Goal: Find specific page/section: Find specific page/section

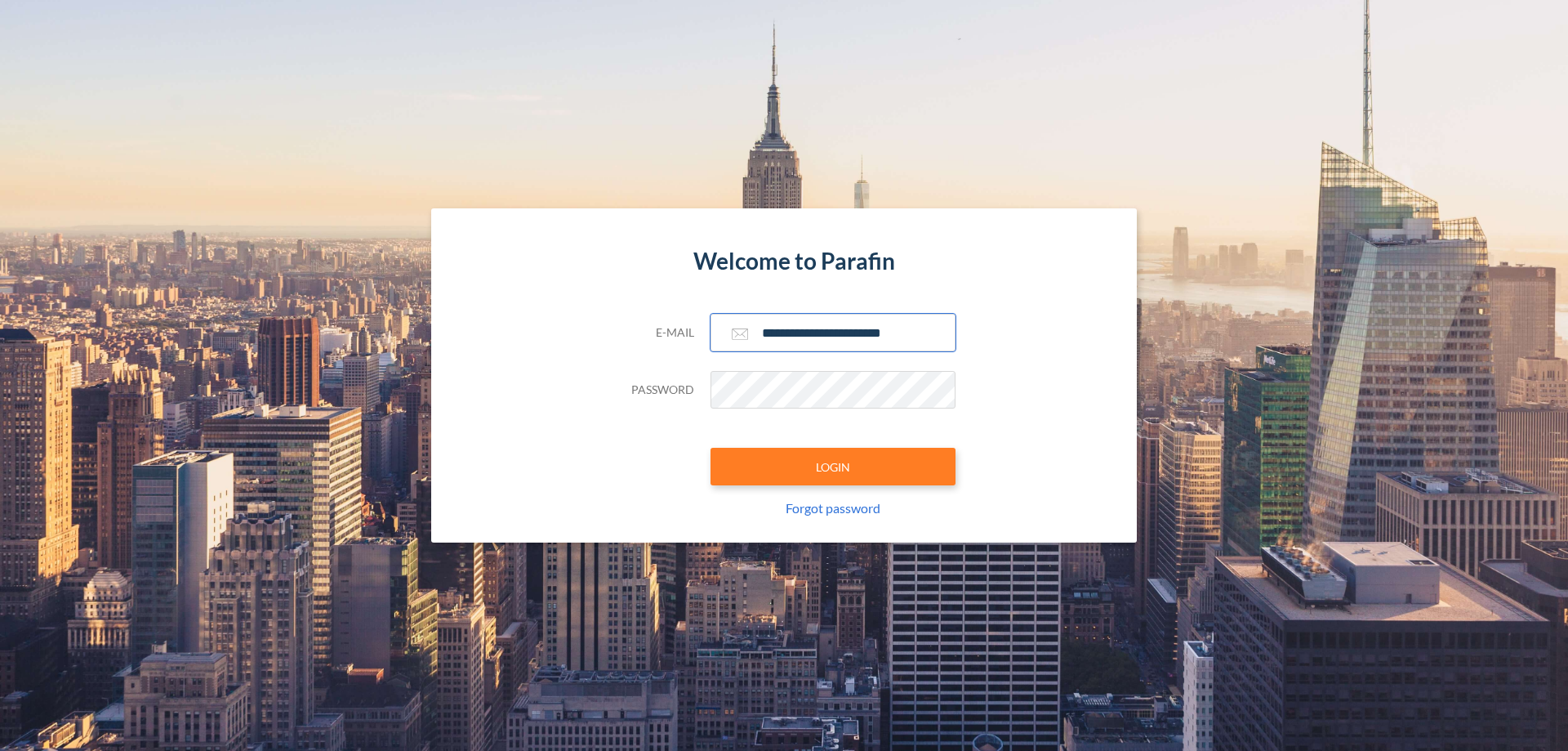
type input "**********"
click at [833, 467] on button "LOGIN" at bounding box center [832, 467] width 245 height 38
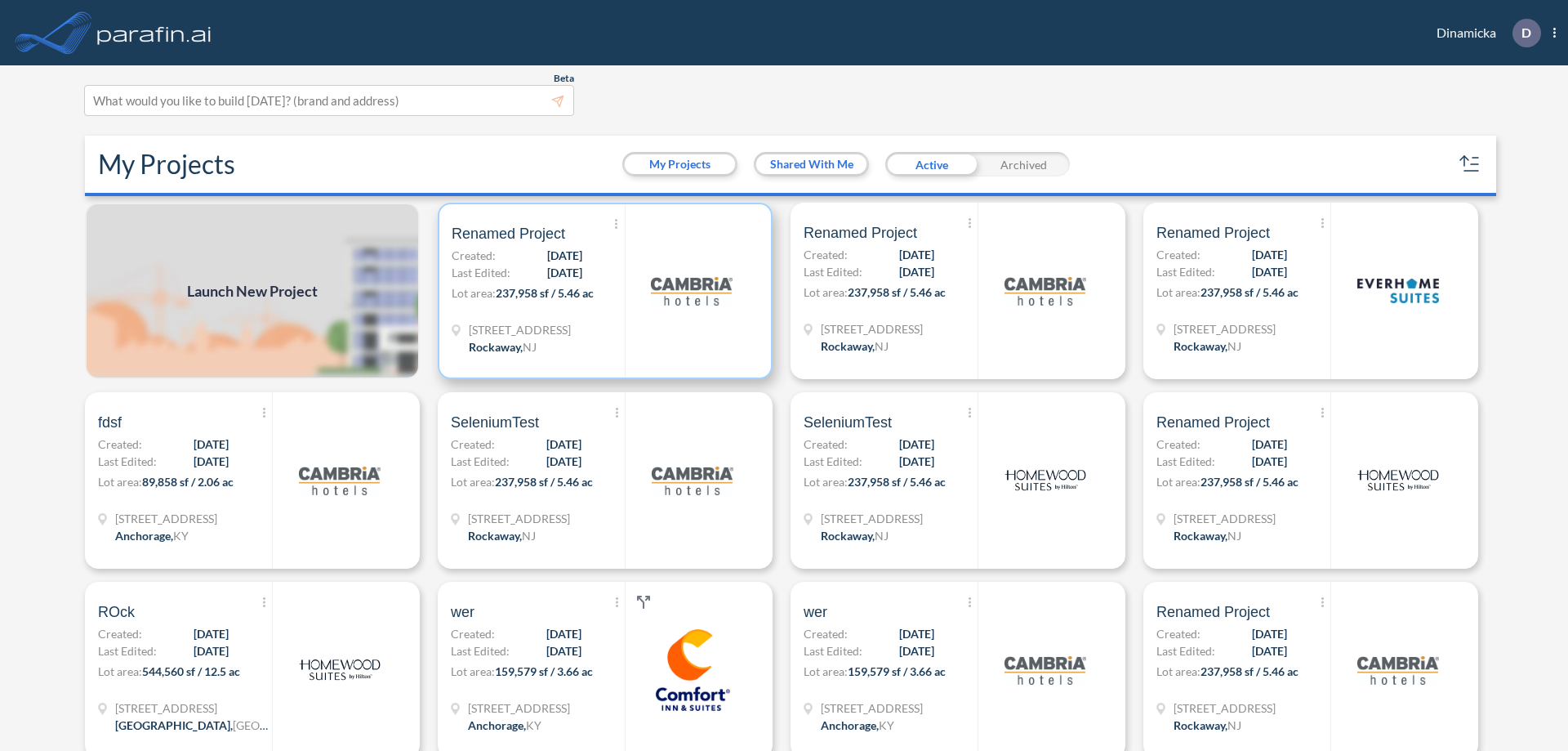
scroll to position [4, 0]
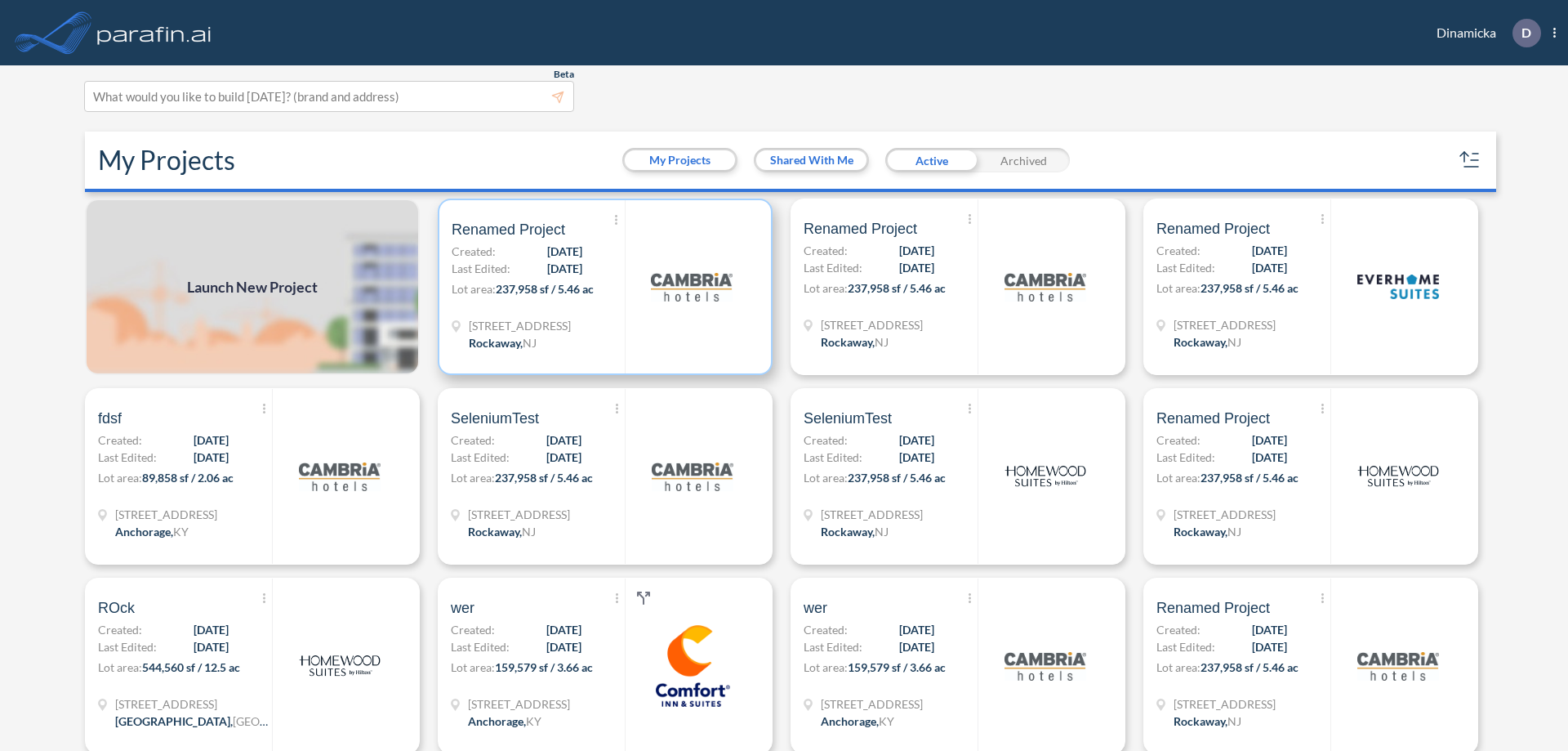
click at [601, 287] on p "Lot area: 237,958 sf / 5.46 ac" at bounding box center [538, 292] width 173 height 24
